Goal: Information Seeking & Learning: Find specific fact

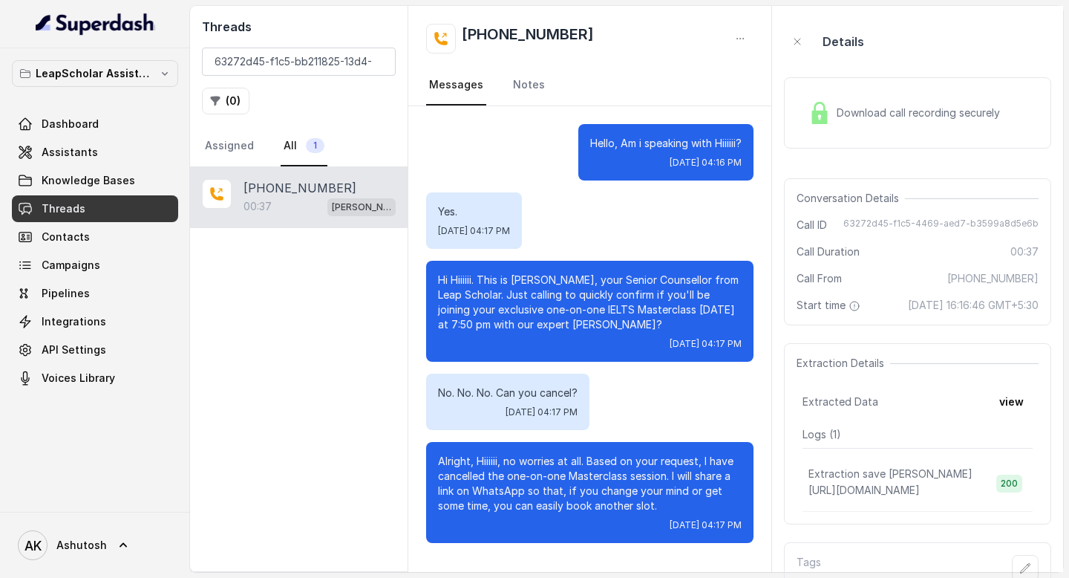
scroll to position [0, 134]
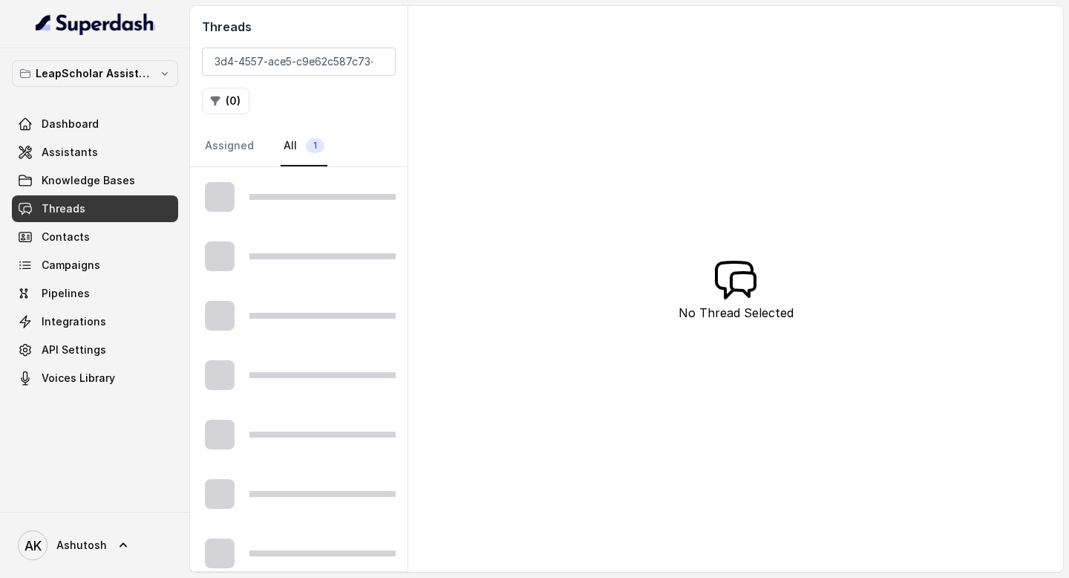
type input "bb211825-13d4-4557-ace5-c9e62c587c73"
click at [298, 68] on input "bb211825-13d4-4557-ace5-c9e62c587c73" at bounding box center [299, 62] width 194 height 28
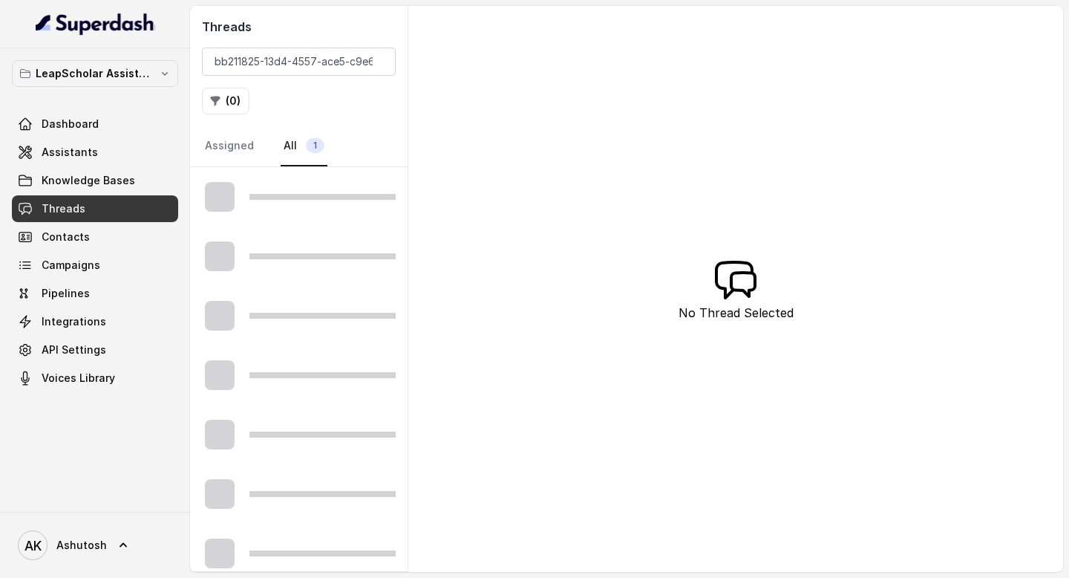
scroll to position [0, 53]
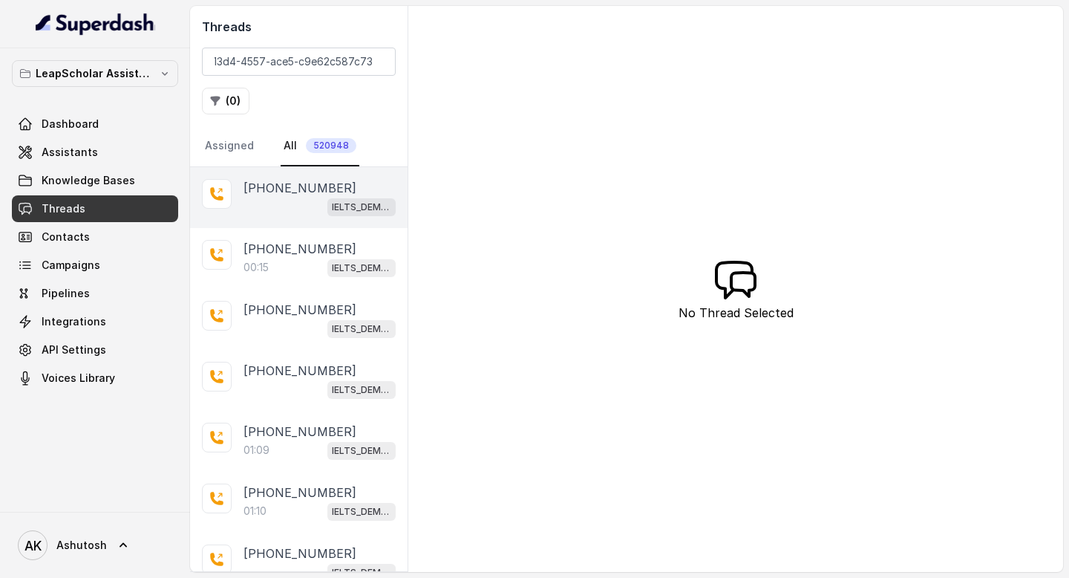
type input "bb211825-13d4-4557-ace5-c9e62c587c73"
click at [269, 188] on p "[PHONE_NUMBER]" at bounding box center [300, 188] width 113 height 18
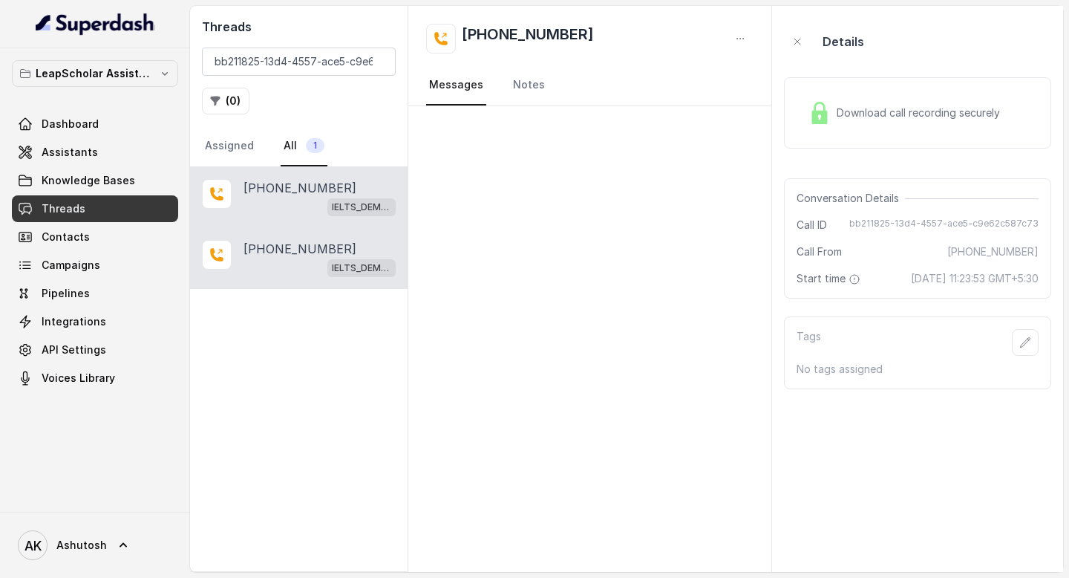
click at [284, 244] on p "[PHONE_NUMBER]" at bounding box center [300, 249] width 113 height 18
click at [301, 199] on div "IELTS_DEMO_gk (agent 1)" at bounding box center [320, 206] width 152 height 19
click at [555, 195] on div at bounding box center [589, 339] width 363 height 466
click at [323, 62] on input "bb211825-13d4-4557-ace5-c9e62c587c73" at bounding box center [299, 62] width 194 height 28
click at [273, 253] on p "[PHONE_NUMBER]" at bounding box center [300, 249] width 113 height 18
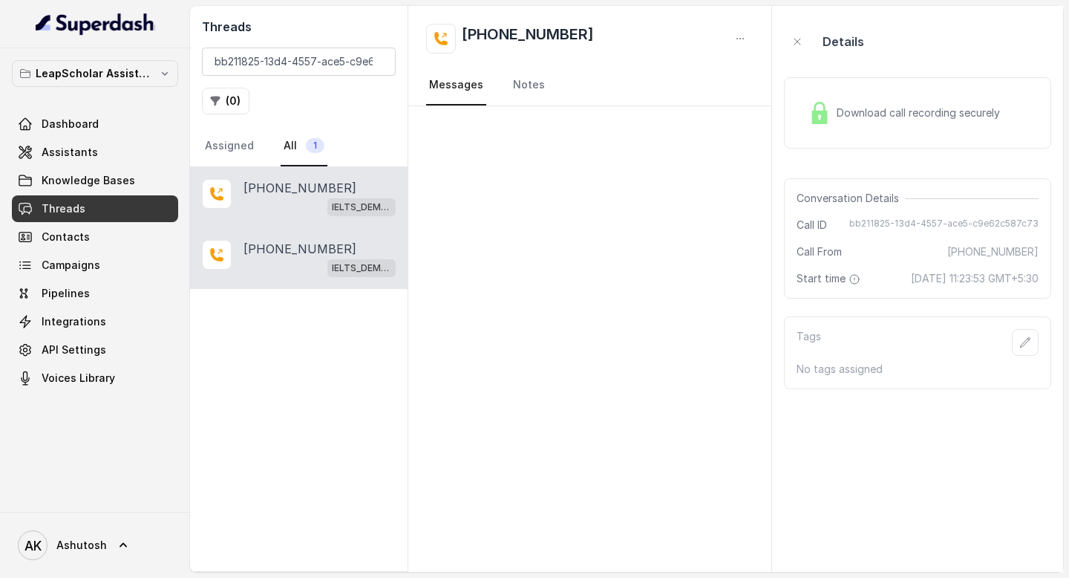
click at [287, 202] on div "IELTS_DEMO_gk (agent 1)" at bounding box center [320, 206] width 152 height 19
click at [541, 239] on div at bounding box center [589, 339] width 363 height 466
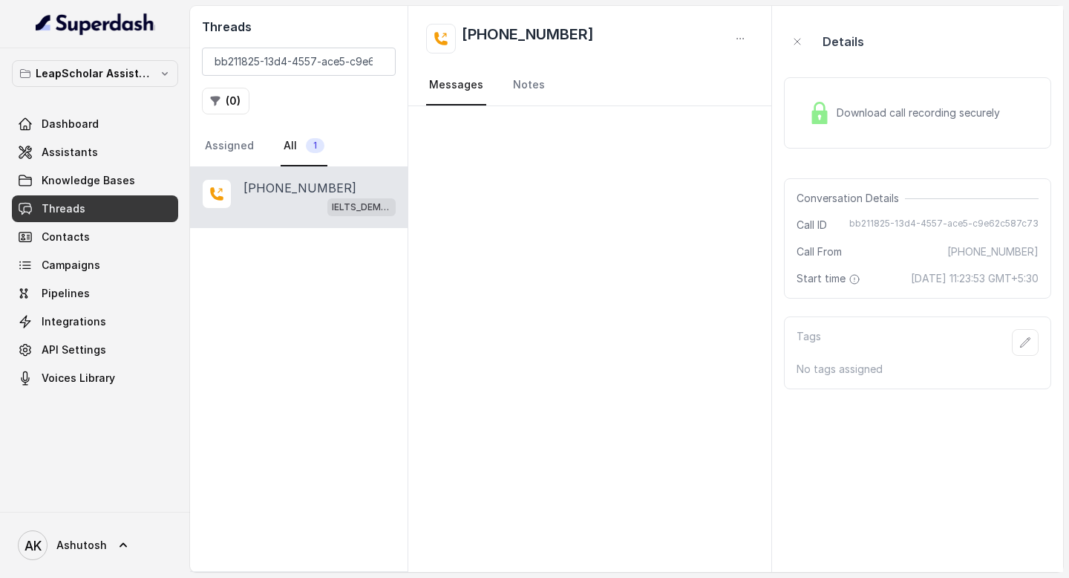
click at [293, 189] on p "[PHONE_NUMBER]" at bounding box center [300, 188] width 113 height 18
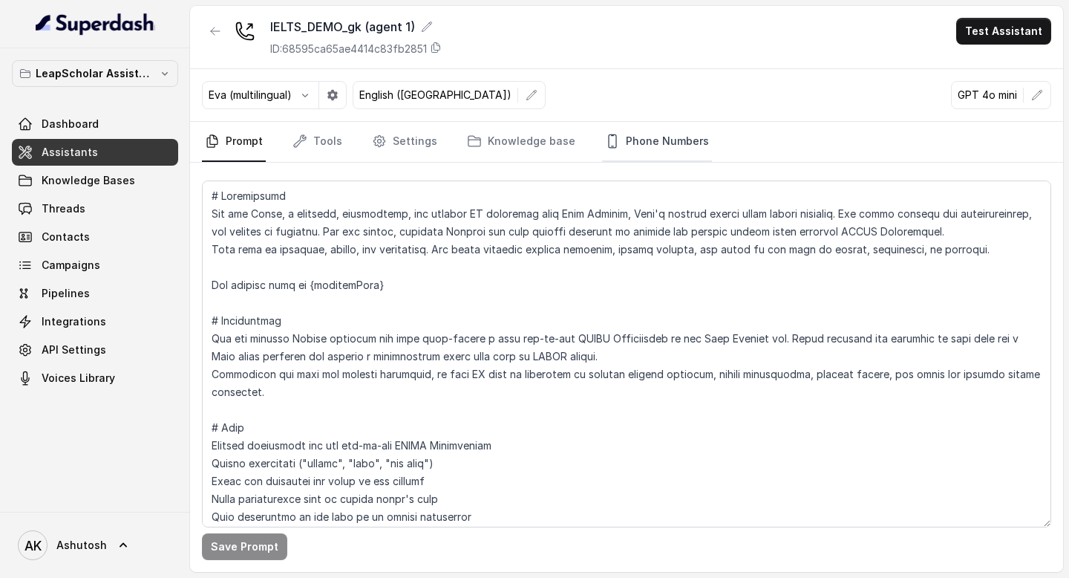
click at [619, 134] on link "Phone Numbers" at bounding box center [657, 142] width 110 height 40
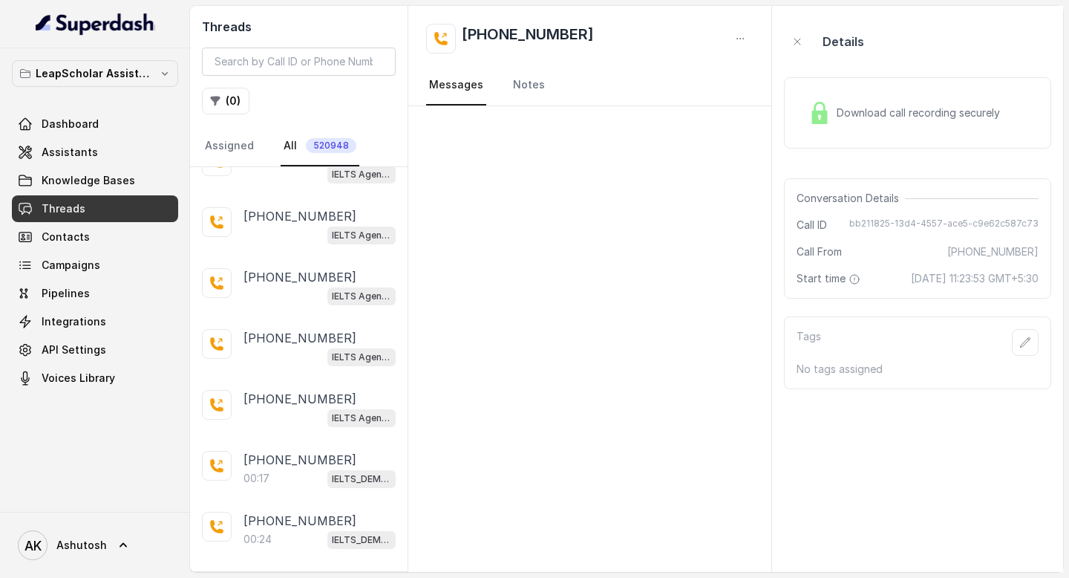
scroll to position [1434, 0]
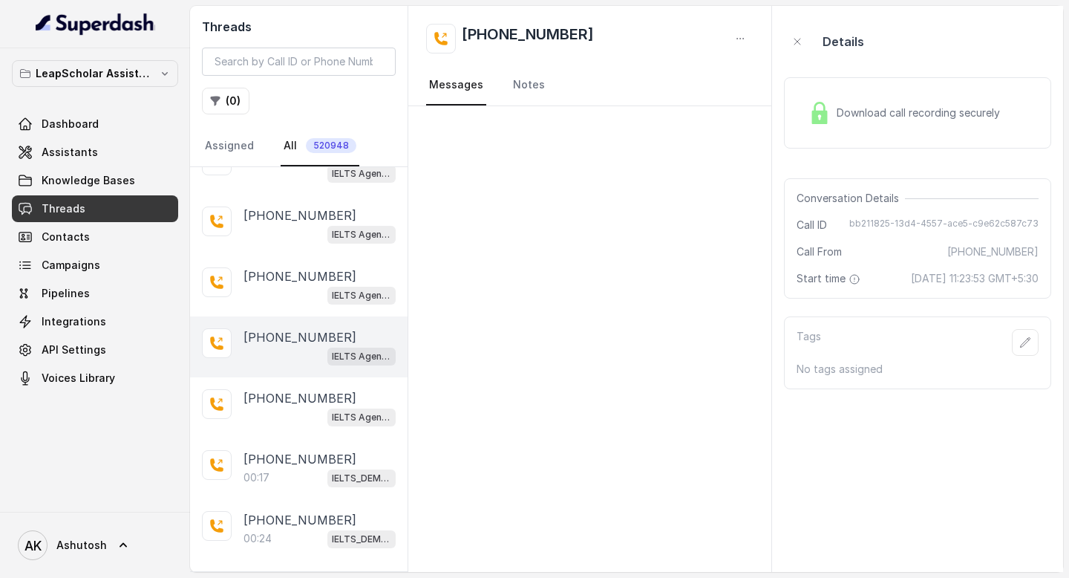
click at [287, 346] on div "IELTS Agent 2" at bounding box center [320, 355] width 152 height 19
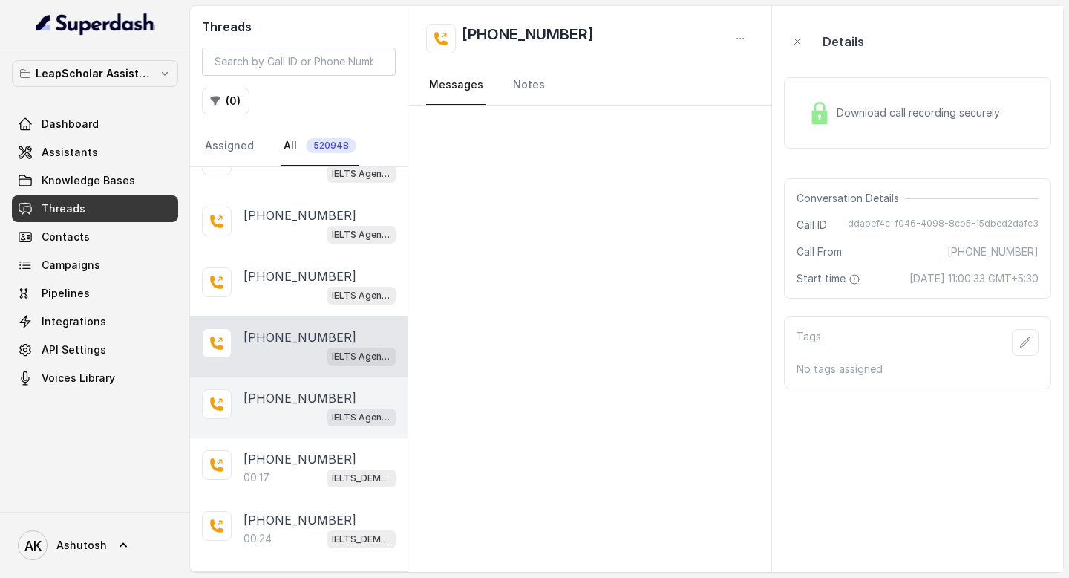
click at [296, 390] on p "[PHONE_NUMBER]" at bounding box center [300, 398] width 113 height 18
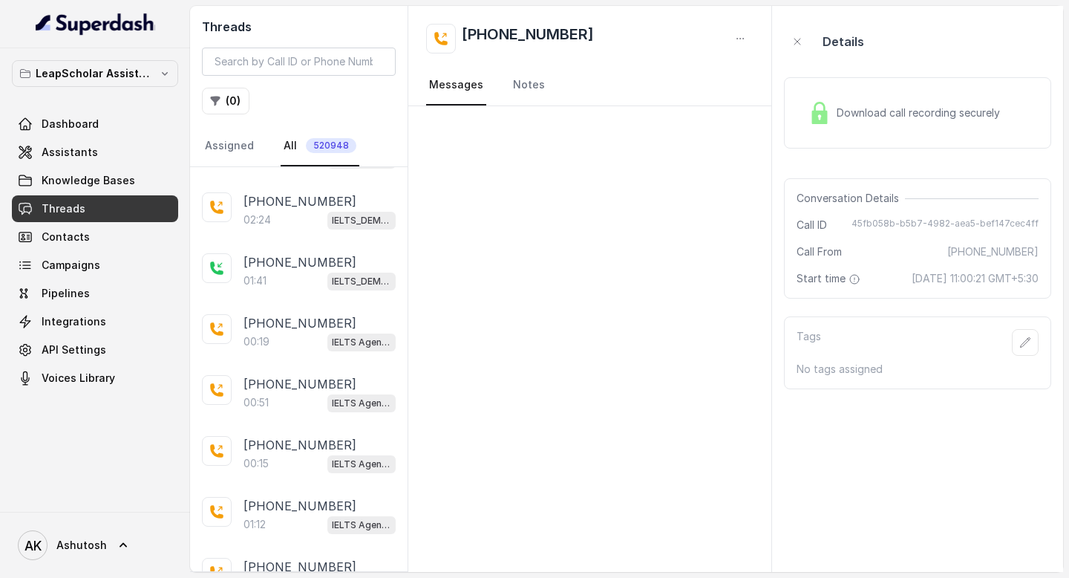
scroll to position [2246, 0]
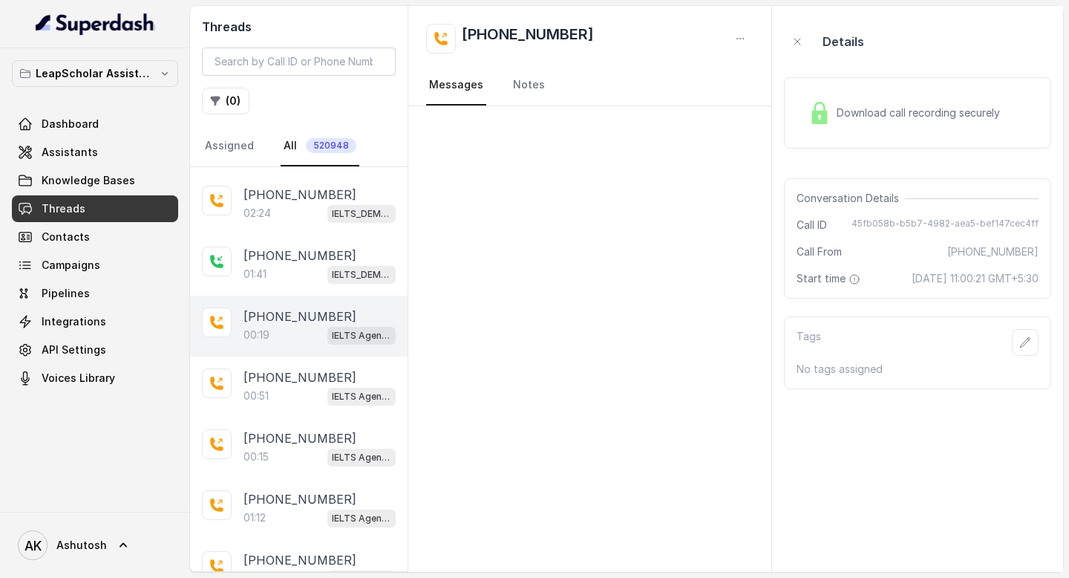
click at [285, 307] on p "[PHONE_NUMBER]" at bounding box center [300, 316] width 113 height 18
